Goal: Use online tool/utility: Utilize a website feature to perform a specific function

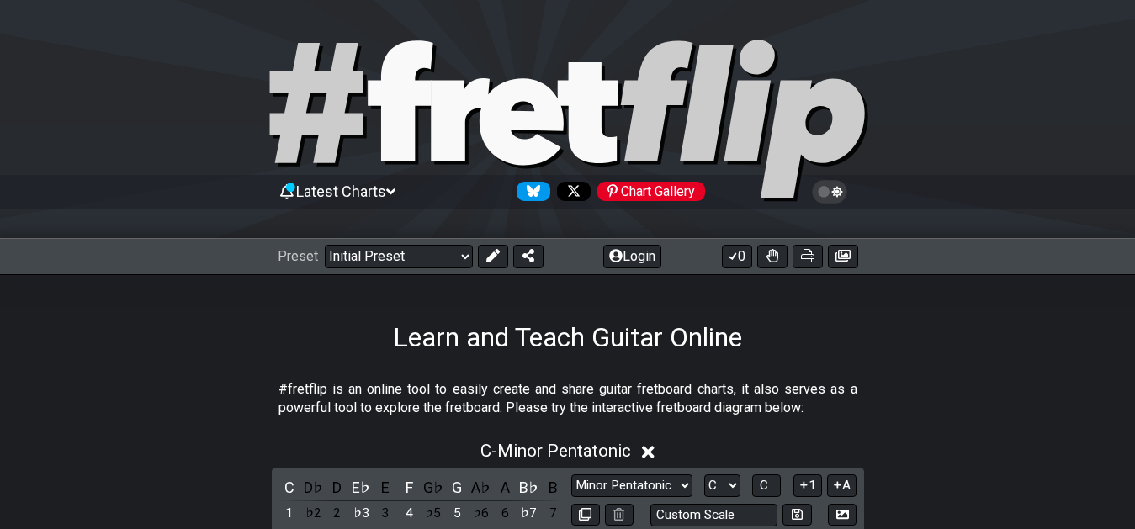
scroll to position [86, 0]
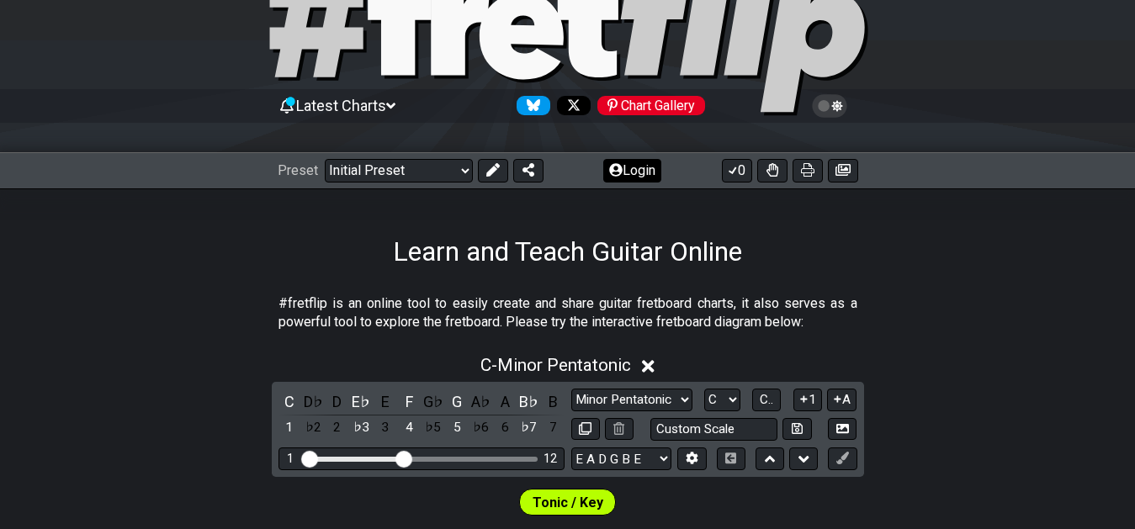
click at [614, 167] on icon at bounding box center [615, 169] width 13 height 13
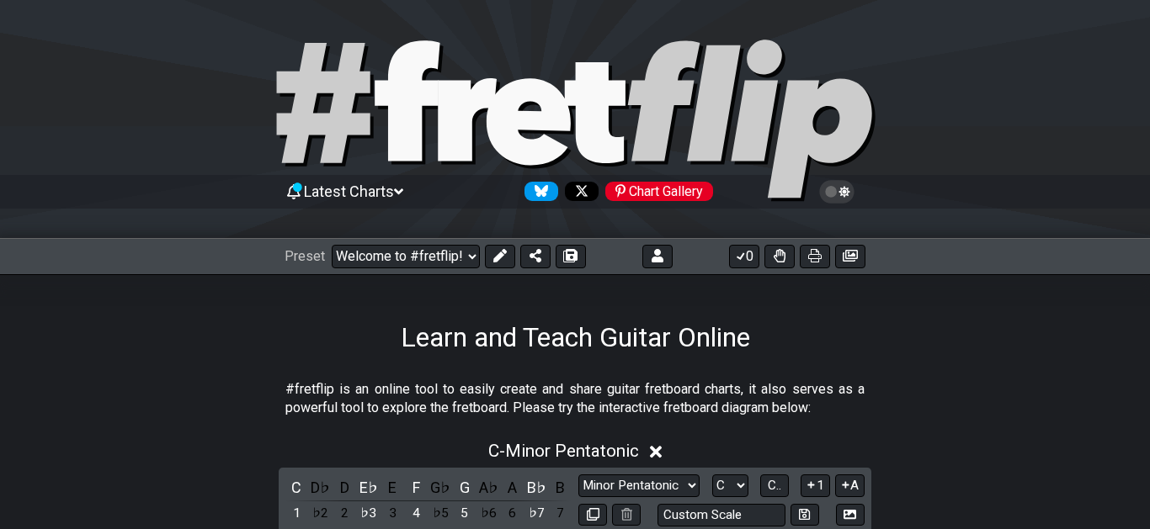
select select "C"
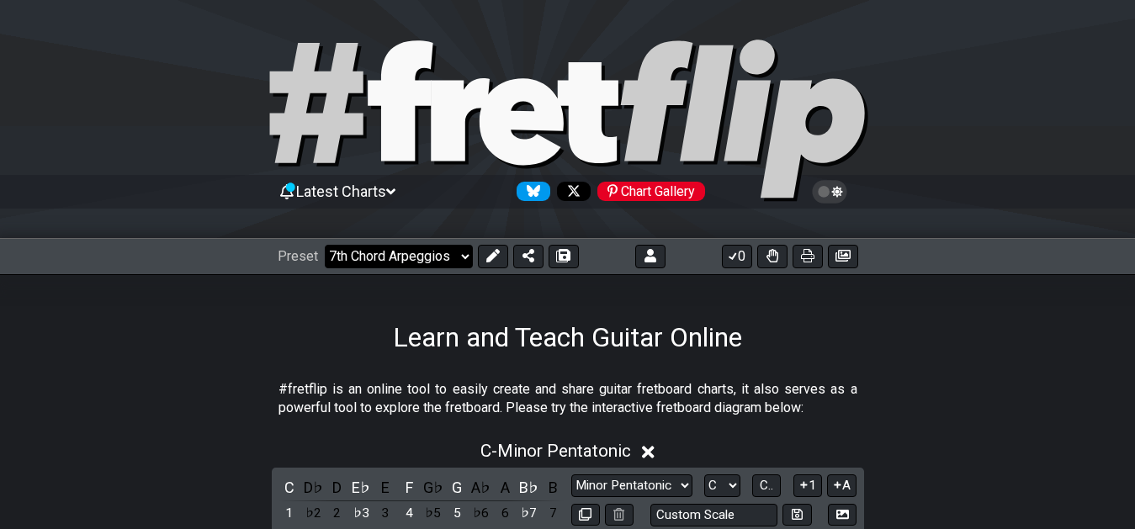
click option "7th Chord Arpeggios" at bounding box center [0, 0] width 0 height 0
select select "/welcome"
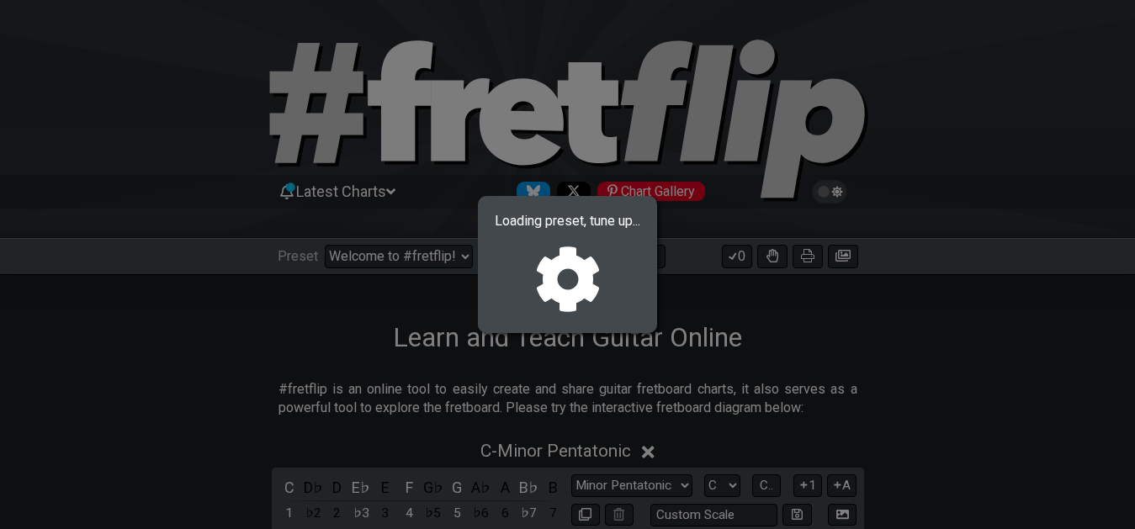
select select "F"
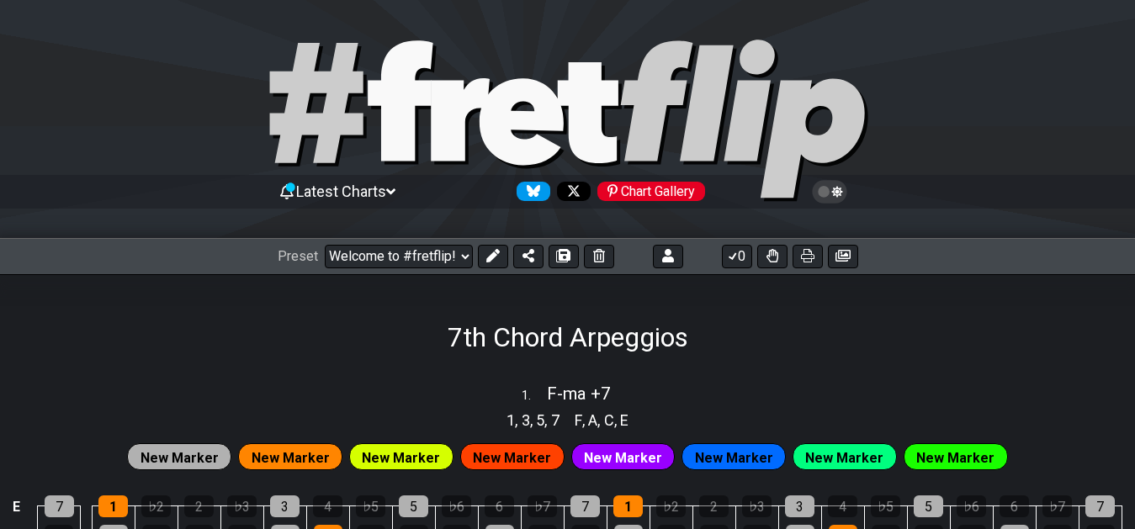
select select "/02F9A7NK"
select select "F"
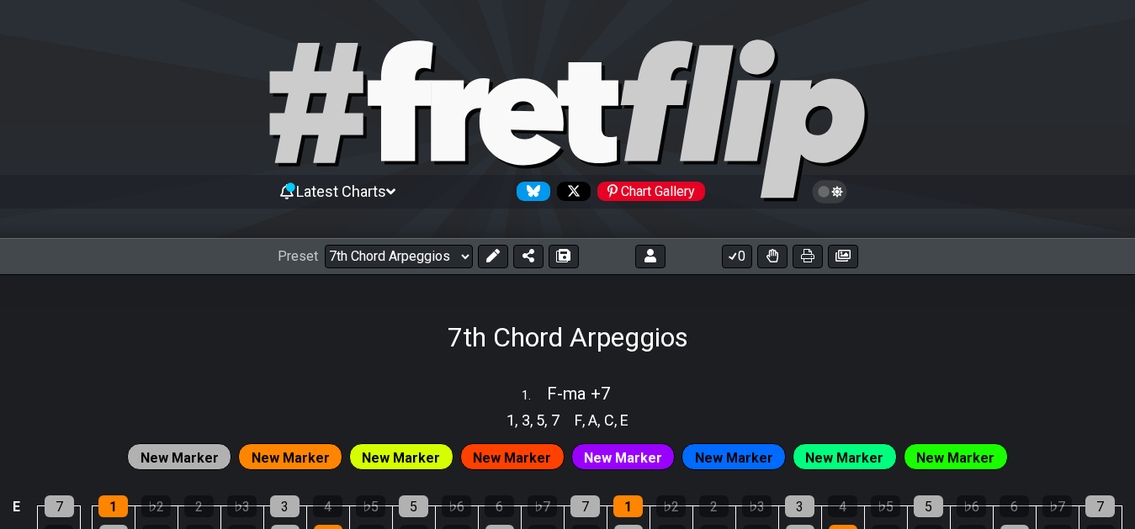
select select "F"
click option "Minor Scales" at bounding box center [0, 0] width 0 height 0
select select "/02F9A7NK"
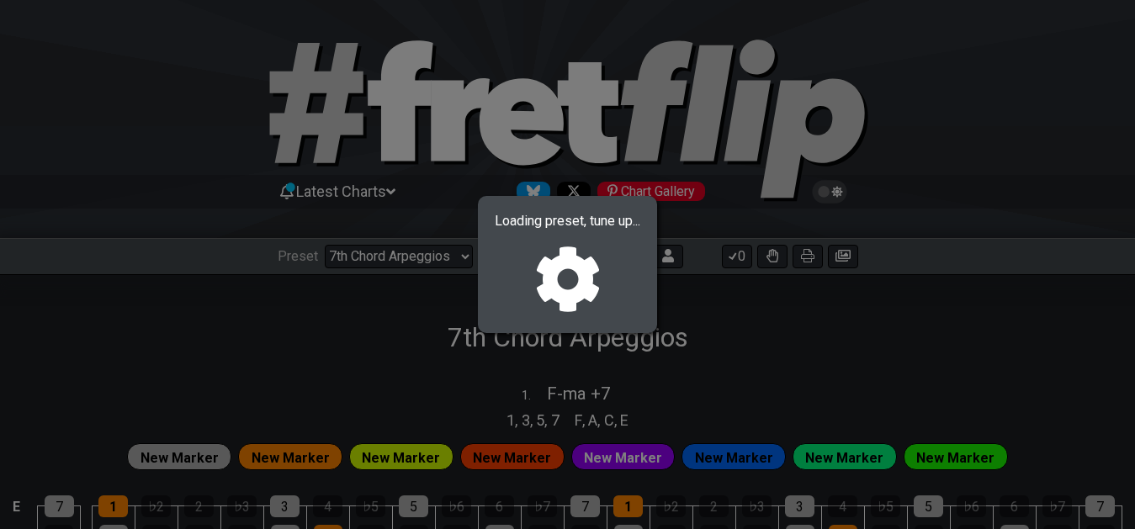
select select "A"
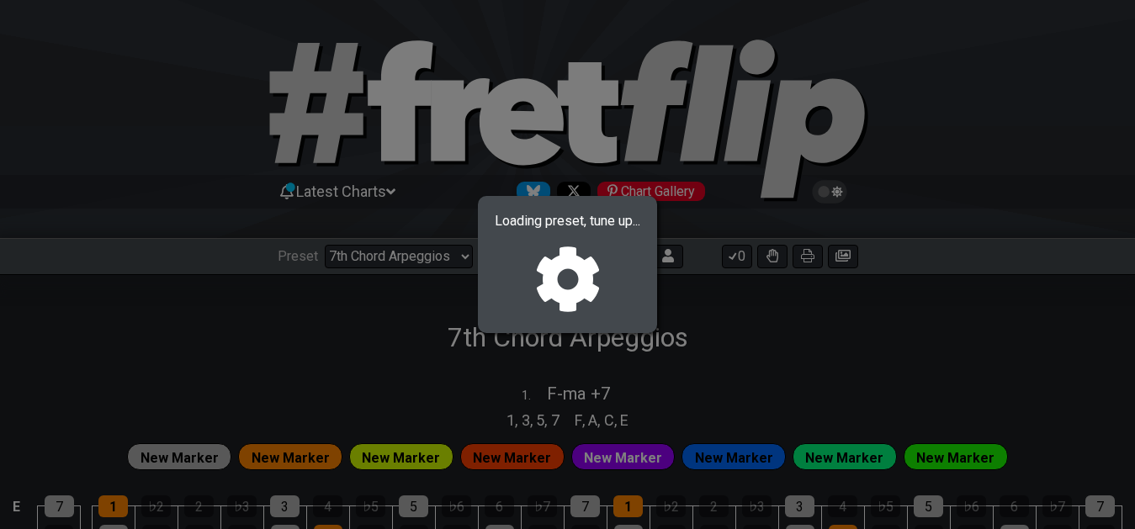
select select "A"
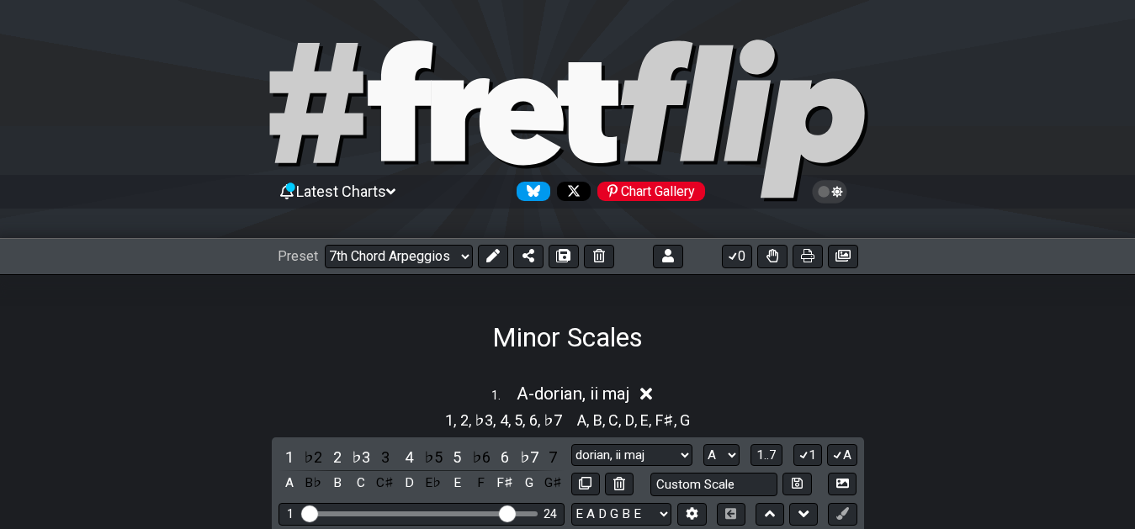
select select "/022CFZBA6"
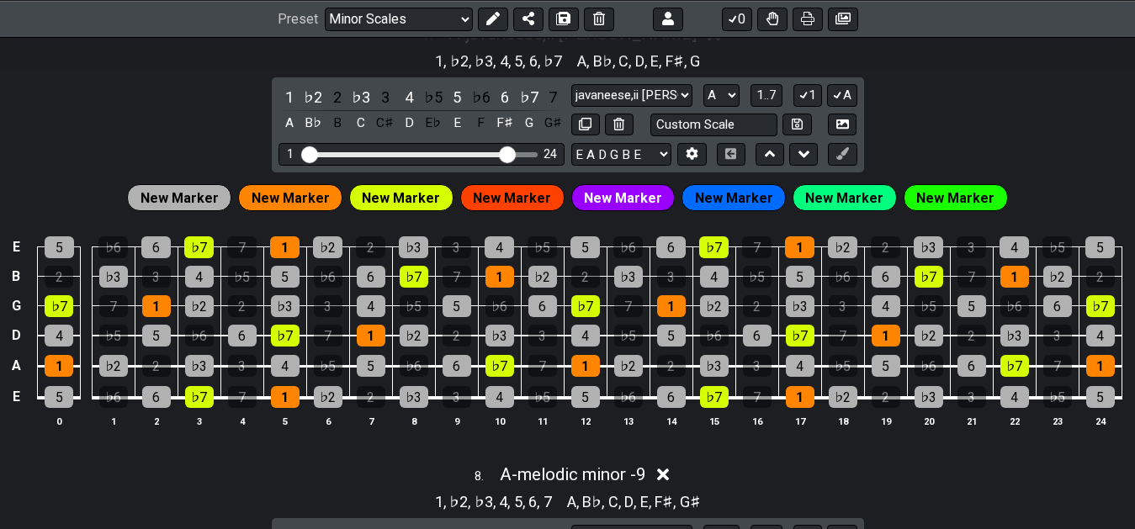
scroll to position [3048, 0]
